Goal: Transaction & Acquisition: Purchase product/service

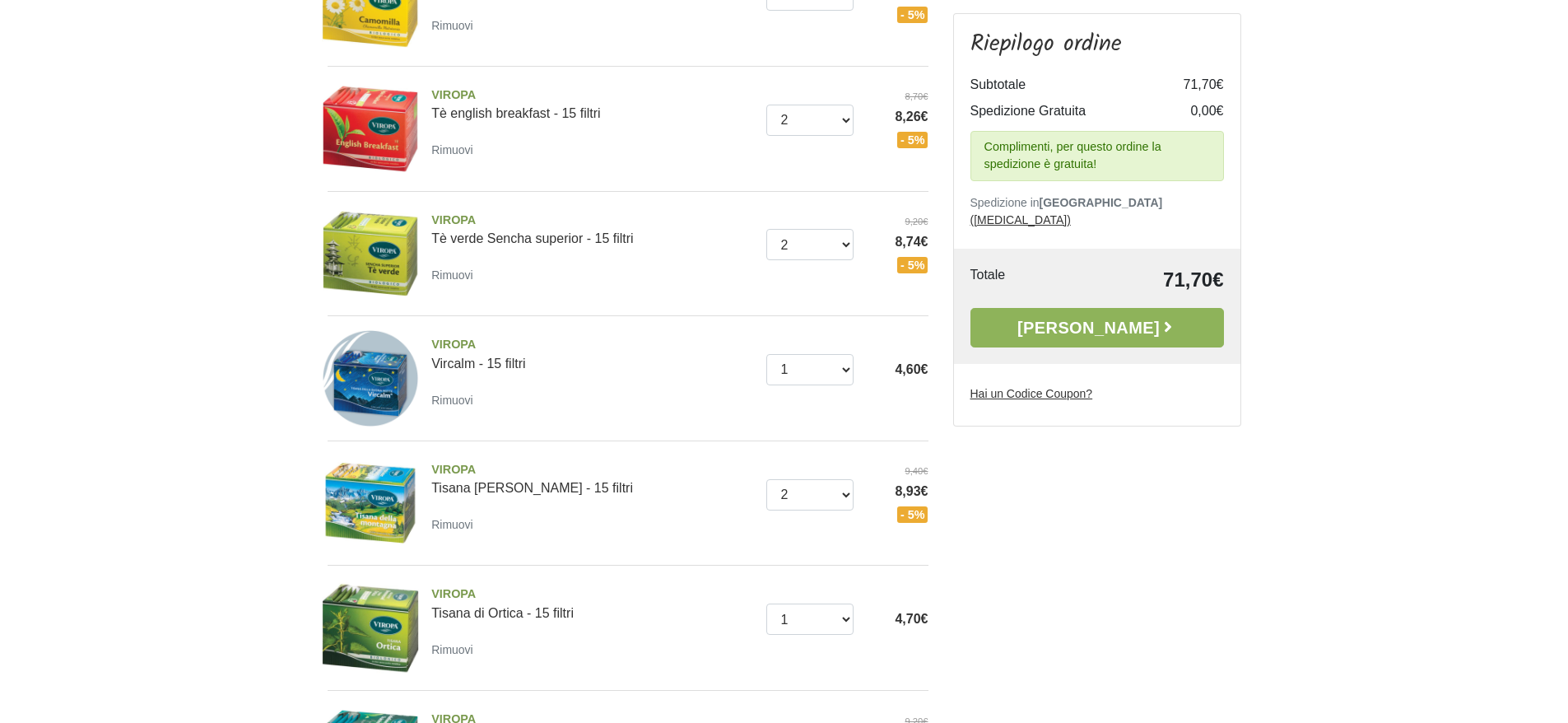
scroll to position [329, 0]
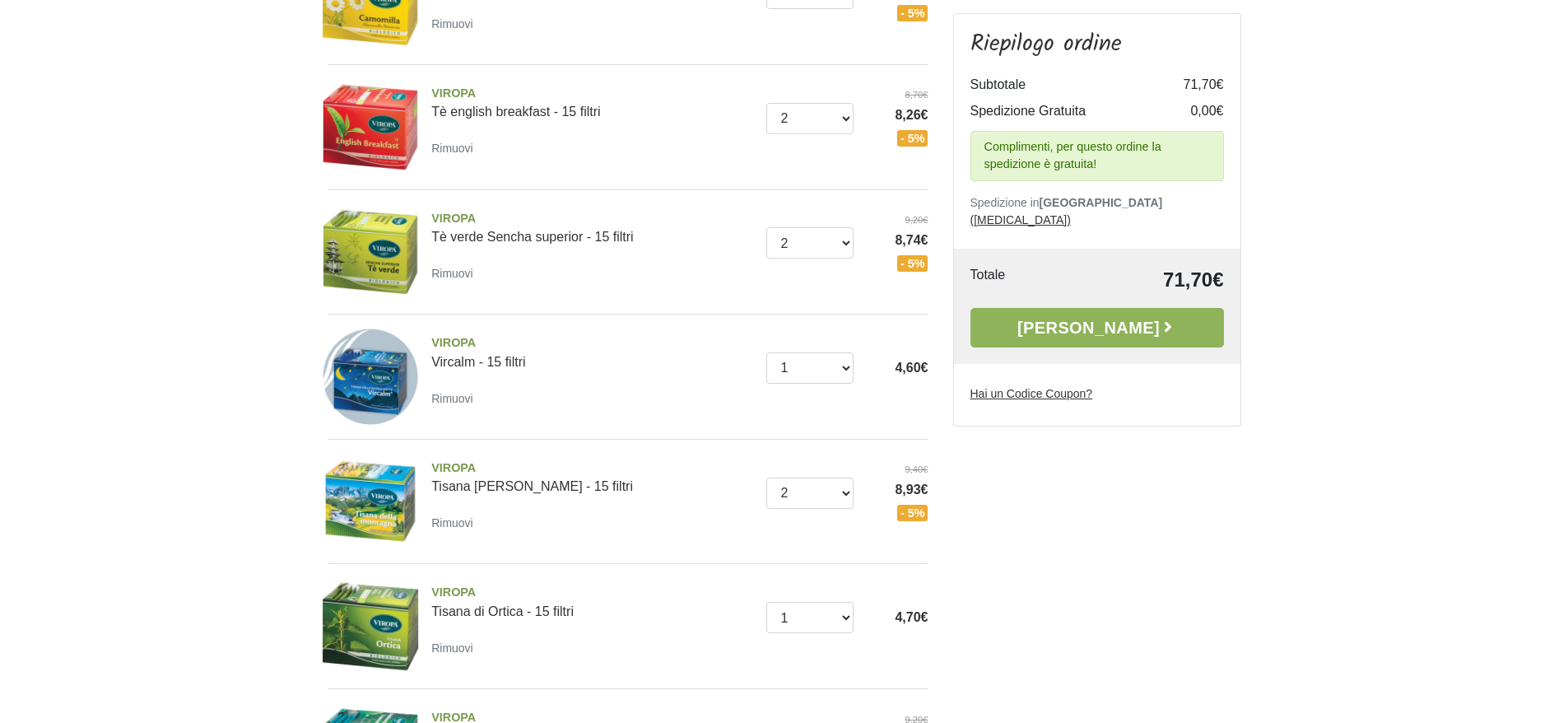
click at [775, 512] on div "Quantità 0 (Rimuovi) 1 2 3 4 5 6 7 8 9 10 9,40€ - 5%" at bounding box center [853, 493] width 174 height 60
click at [777, 500] on select "0 (Rimuovi) 1 2 3 4 5 6 7 8 9 10" at bounding box center [810, 494] width 87 height 32
select select "1"
click at [766, 478] on select "0 (Rimuovi) 1 2 3 4 5 6 7 8 9 10" at bounding box center [810, 494] width 87 height 32
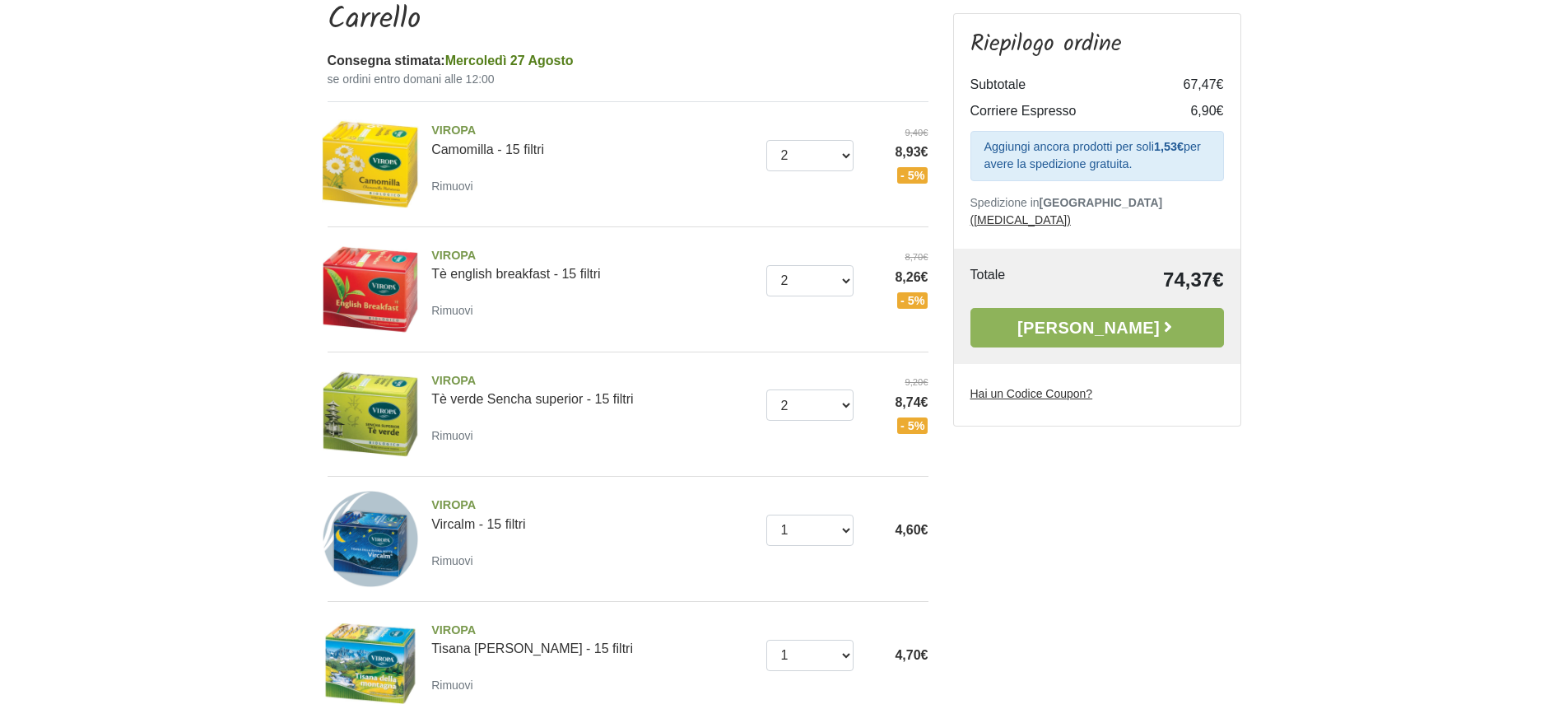
scroll to position [164, 0]
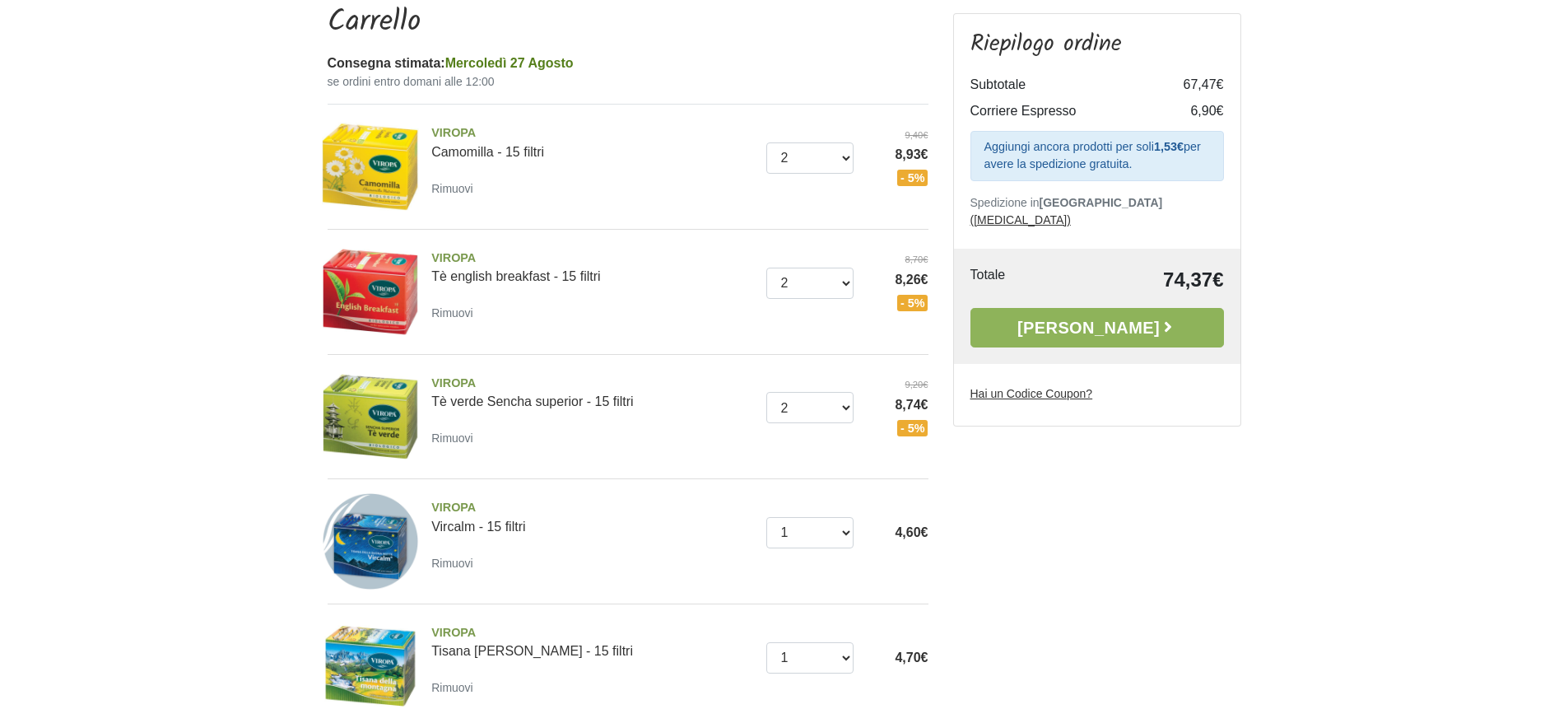
click at [802, 173] on div "Quantità 0 ([GEOGRAPHIC_DATA]) 1 2 3 4 5 6 7 8 9,40€ 8,93€ - 5%" at bounding box center [853, 158] width 174 height 60
click at [801, 167] on select "0 ([GEOGRAPHIC_DATA]) 1 2 3 4 5 6 7 8" at bounding box center [810, 158] width 87 height 32
select select "1"
click at [766, 142] on select "0 ([GEOGRAPHIC_DATA]) 1 2 3 4 5 6 7 8" at bounding box center [810, 158] width 87 height 32
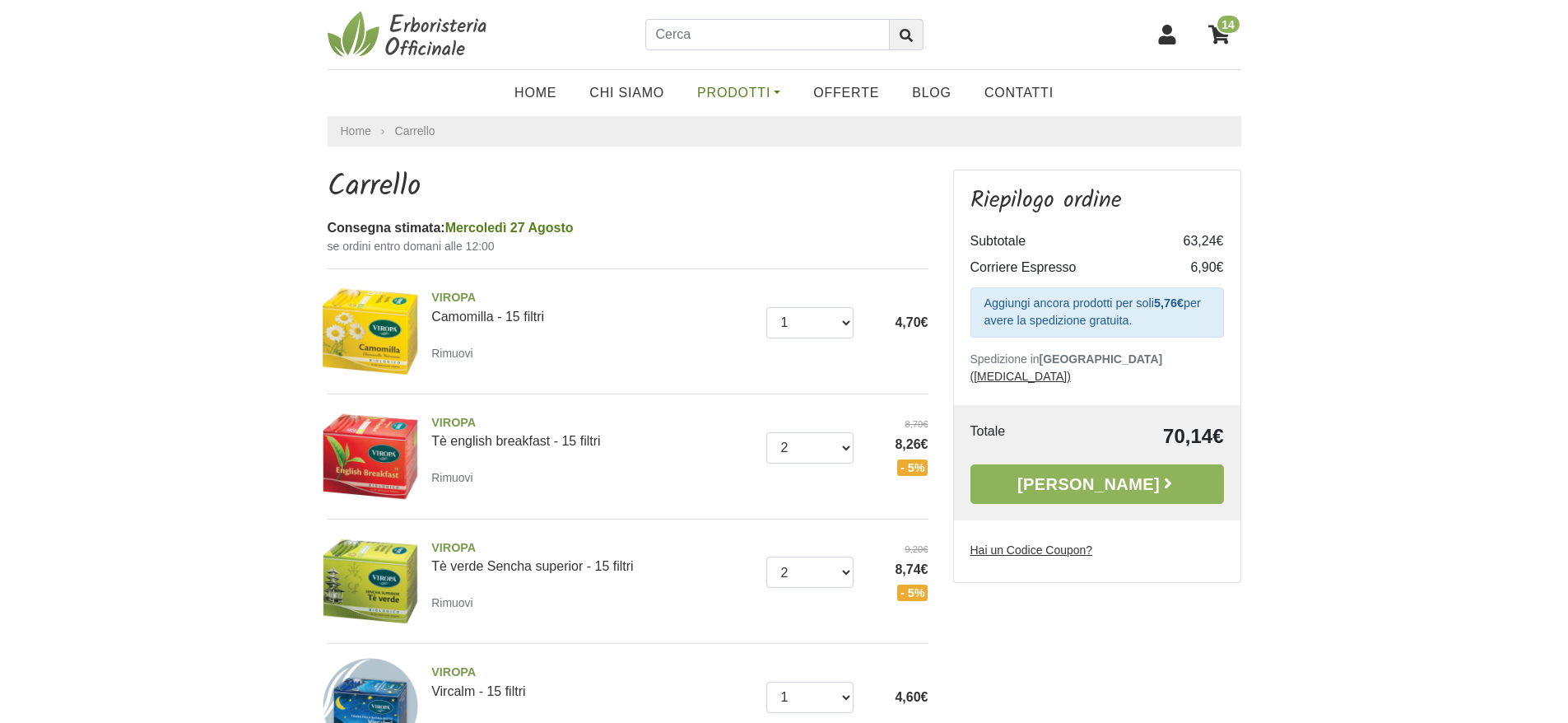
click at [742, 92] on link "Prodotti" at bounding box center [739, 92] width 116 height 32
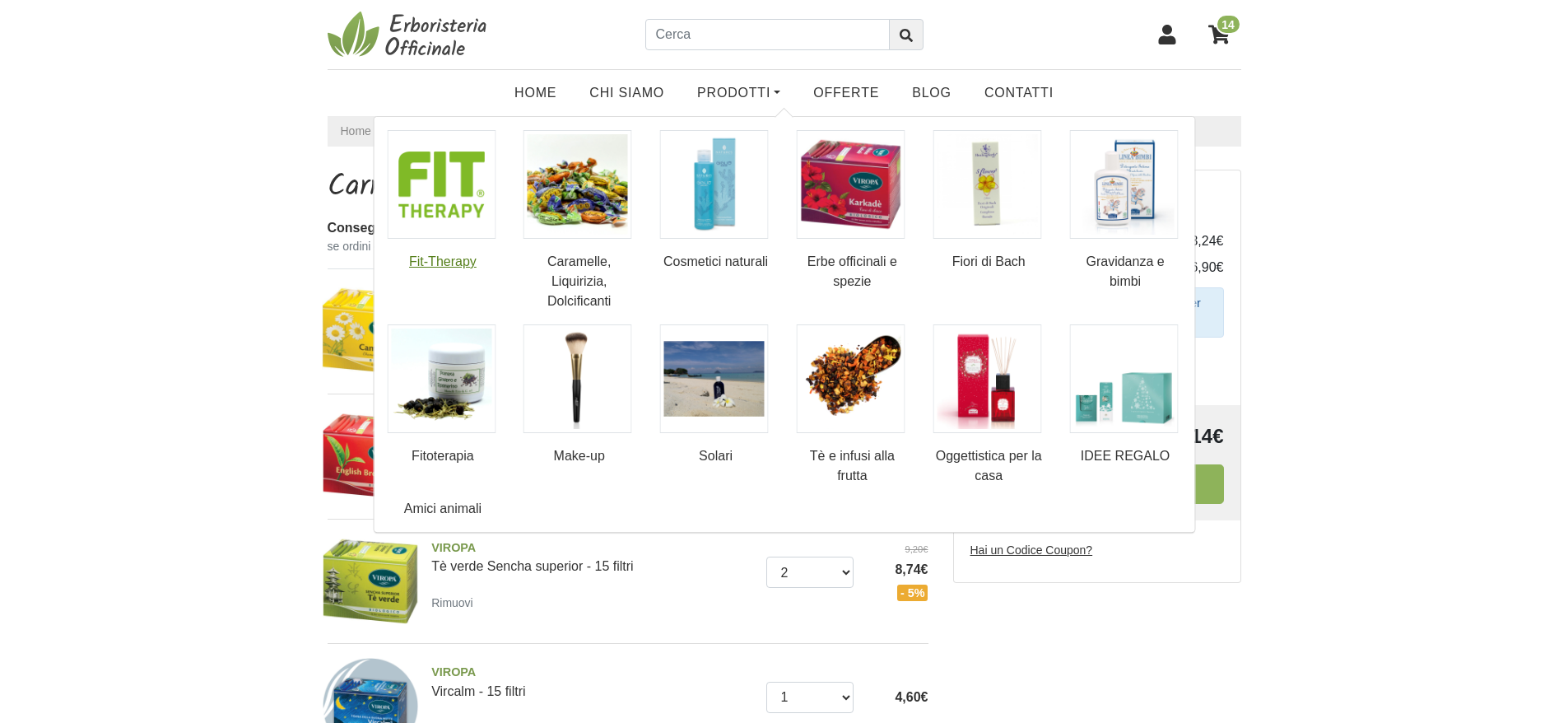
click at [459, 262] on link "Fit-Therapy" at bounding box center [443, 200] width 112 height 142
